Goal: Transaction & Acquisition: Purchase product/service

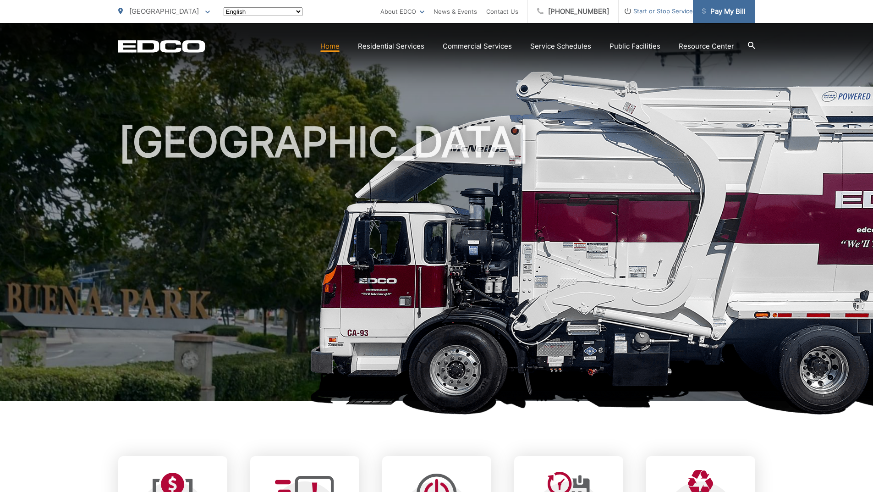
click at [734, 12] on span "Pay My Bill" at bounding box center [724, 11] width 44 height 11
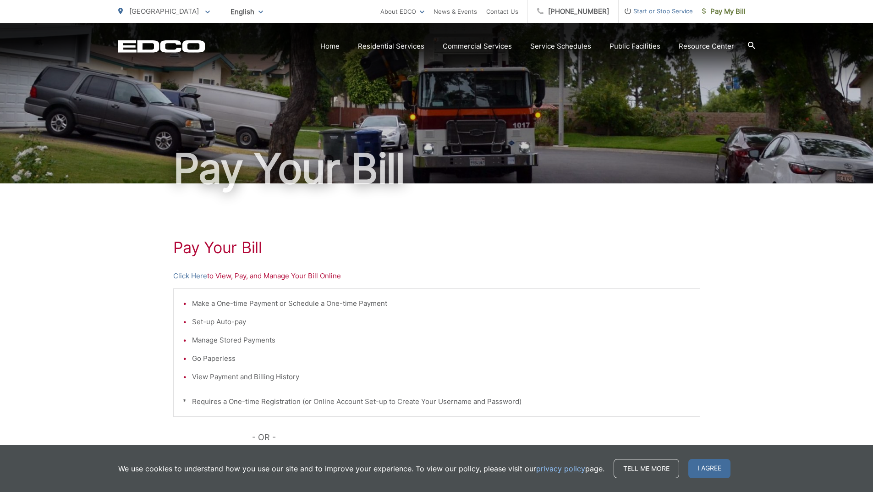
click at [730, 14] on span "Pay My Bill" at bounding box center [724, 11] width 44 height 11
click at [193, 272] on link "Click Here" at bounding box center [190, 275] width 34 height 11
